Goal: Transaction & Acquisition: Purchase product/service

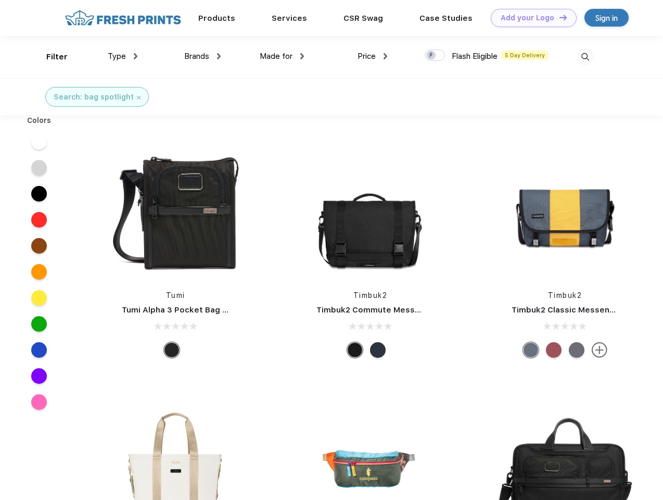
scroll to position [1, 0]
click at [530, 18] on link "Add your Logo Design Tool" at bounding box center [534, 18] width 86 height 18
click at [0, 0] on div "Design Tool" at bounding box center [0, 0] width 0 height 0
click at [559, 17] on link "Add your Logo Design Tool" at bounding box center [534, 18] width 86 height 18
click at [50, 57] on div "Filter" at bounding box center [56, 57] width 21 height 12
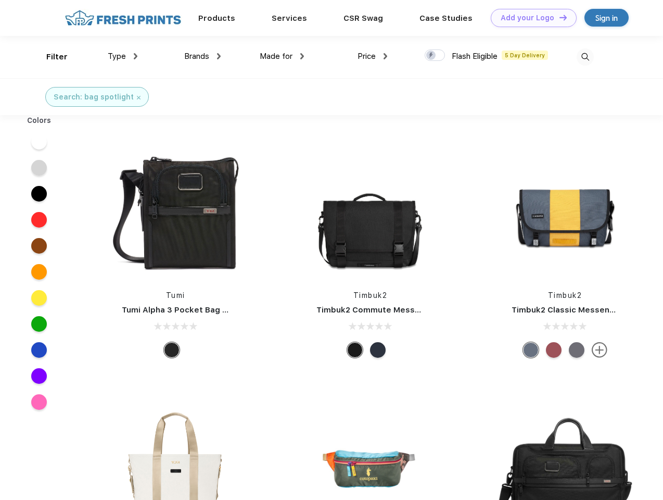
click at [123, 56] on span "Type" at bounding box center [117, 56] width 18 height 9
click at [203, 56] on span "Brands" at bounding box center [196, 56] width 25 height 9
click at [282, 56] on span "Made for" at bounding box center [276, 56] width 33 height 9
click at [373, 56] on span "Price" at bounding box center [367, 56] width 18 height 9
click at [435, 56] on div at bounding box center [435, 54] width 20 height 11
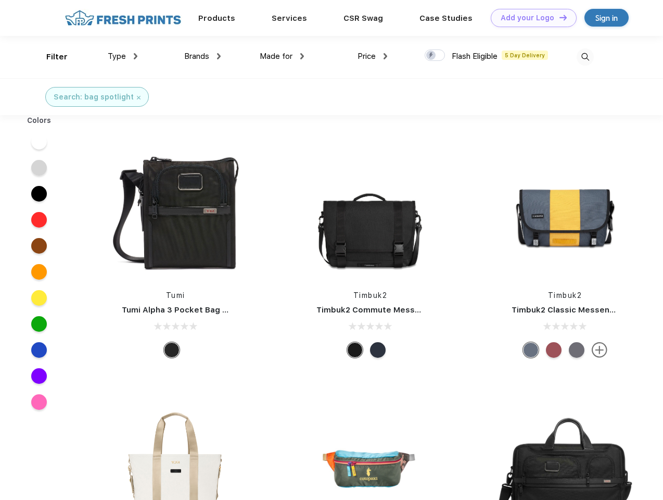
click at [432, 56] on input "checkbox" at bounding box center [428, 52] width 7 height 7
click at [585, 57] on img at bounding box center [585, 56] width 17 height 17
